Goal: Register for event/course

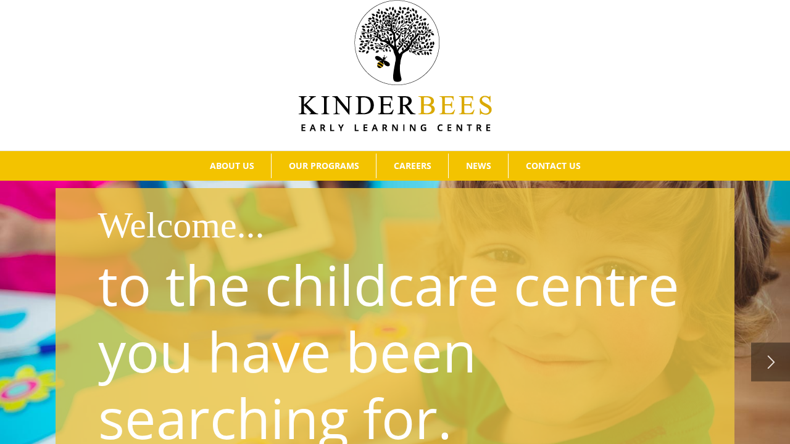
scroll to position [20, 0]
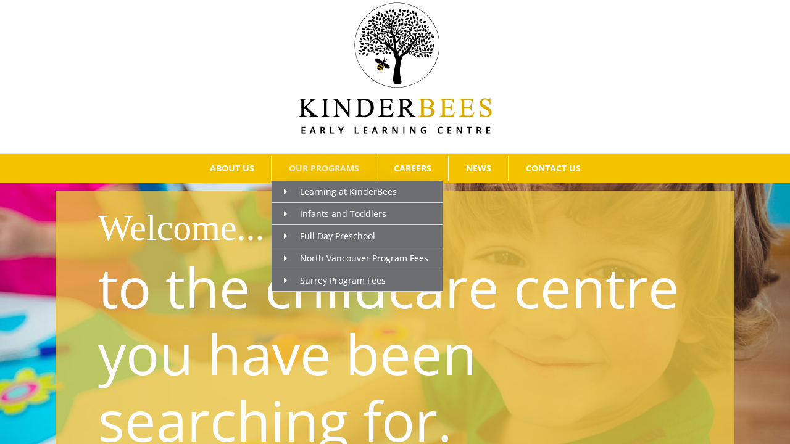
click at [329, 167] on span "OUR PROGRAMS" at bounding box center [324, 168] width 70 height 9
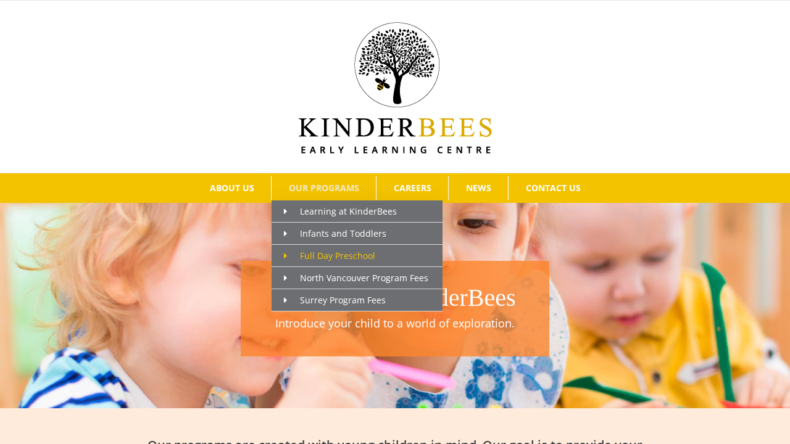
click at [334, 257] on span "Full Day Preschool" at bounding box center [329, 256] width 91 height 12
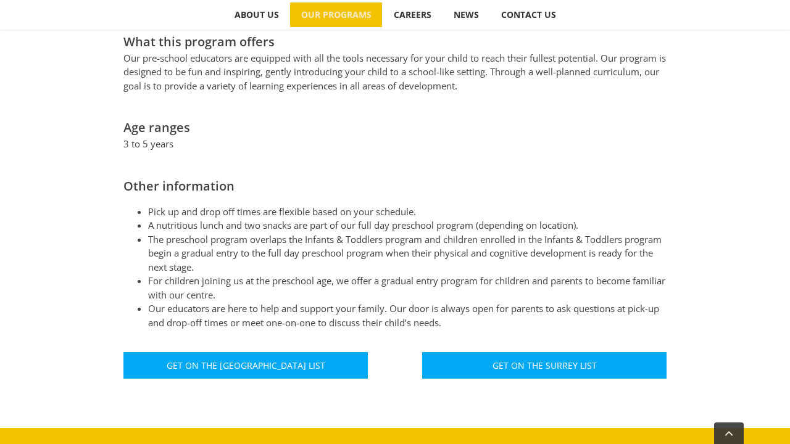
scroll to position [610, 0]
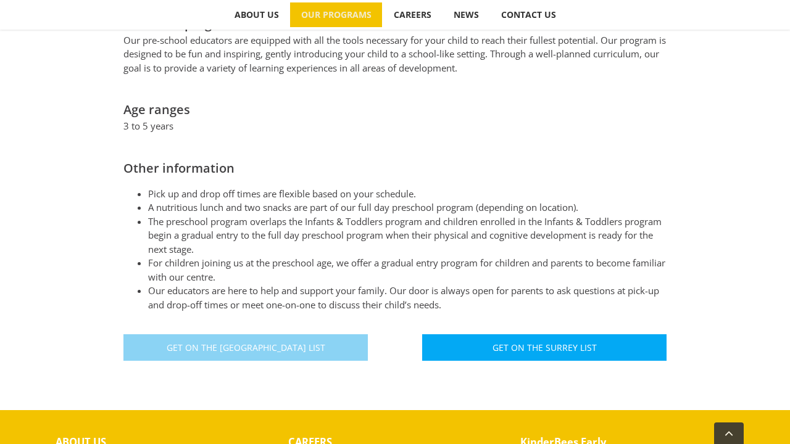
click at [305, 342] on span "Get On The North Vancouver List" at bounding box center [246, 347] width 159 height 10
